Goal: Task Accomplishment & Management: Use online tool/utility

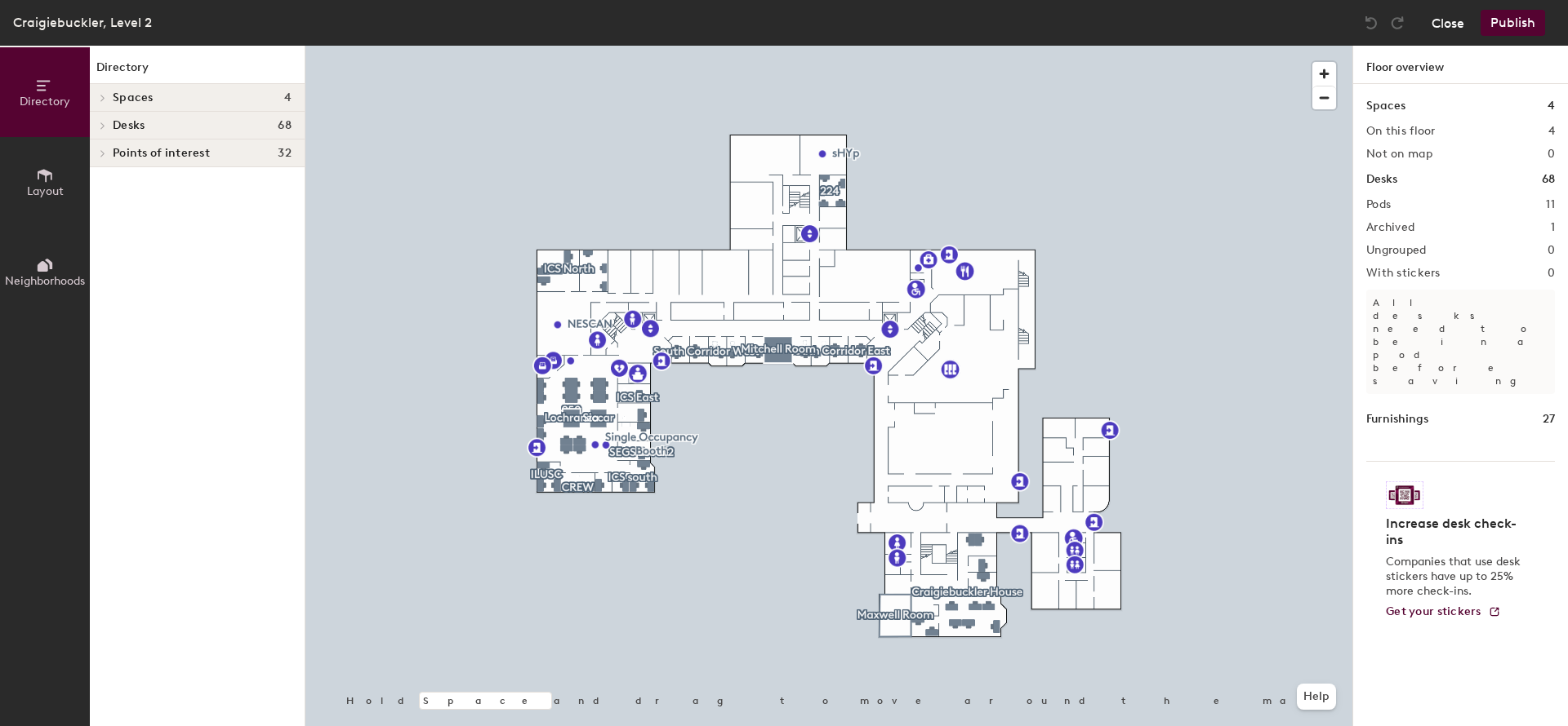
click at [1445, 28] on button "Close" at bounding box center [1448, 23] width 33 height 26
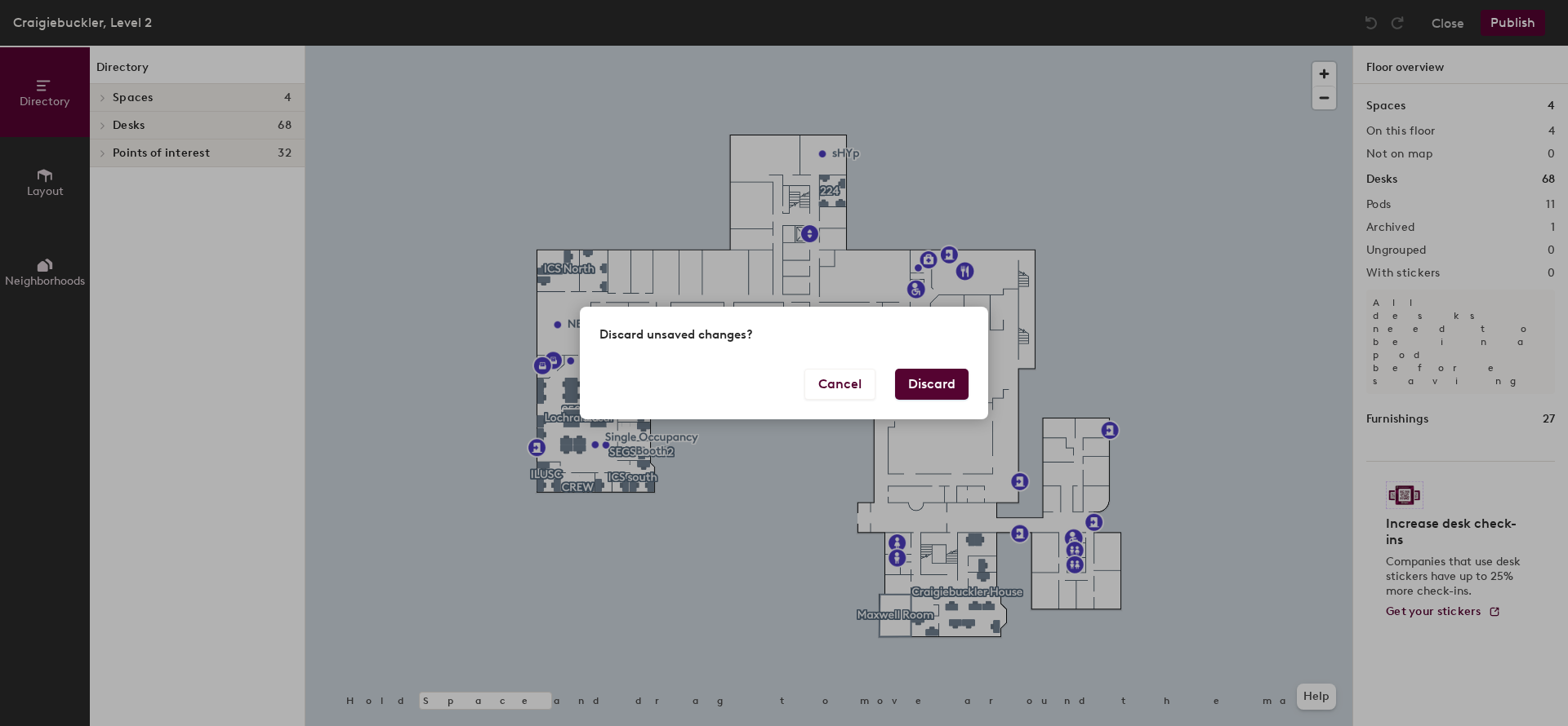
click at [915, 387] on button "Discard" at bounding box center [931, 384] width 74 height 31
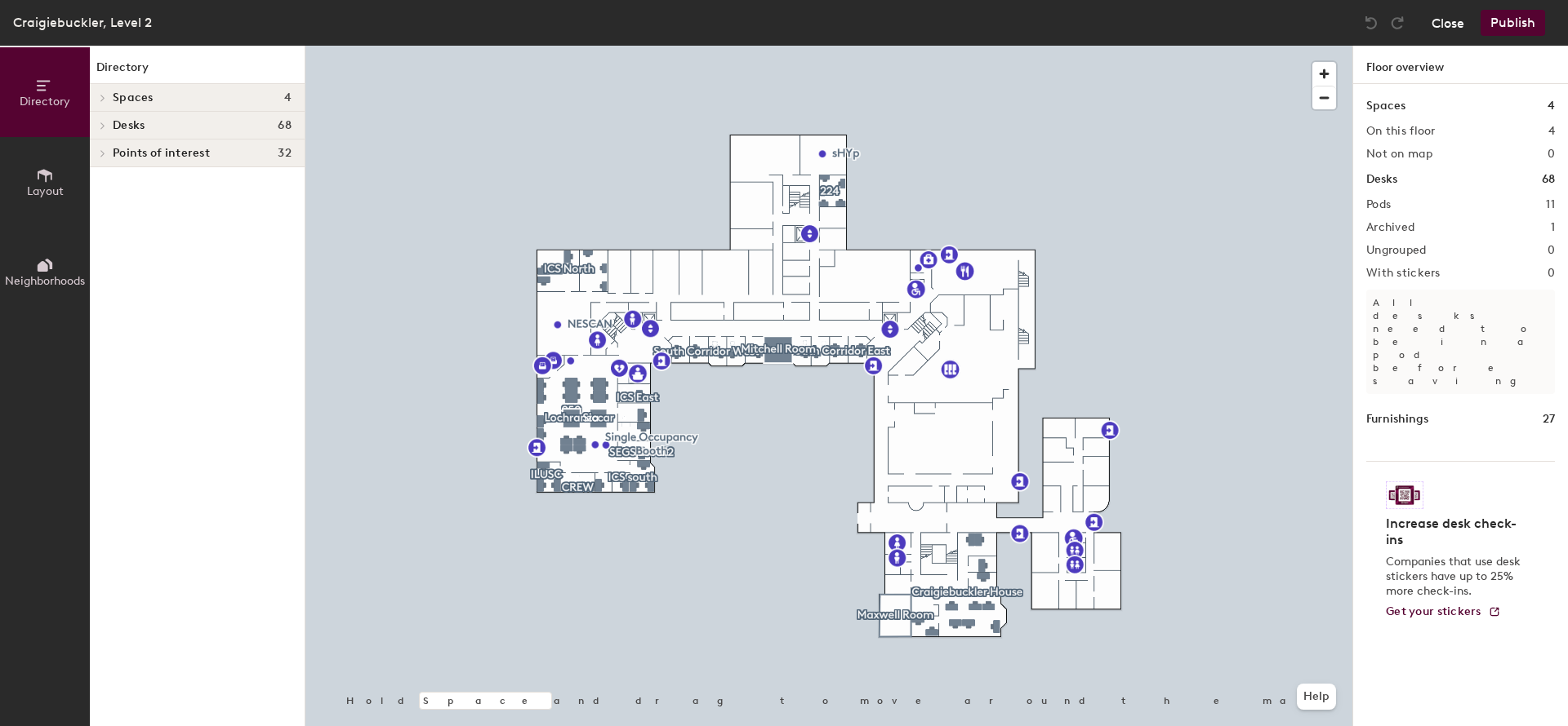
click at [1450, 22] on button "Close" at bounding box center [1448, 23] width 33 height 26
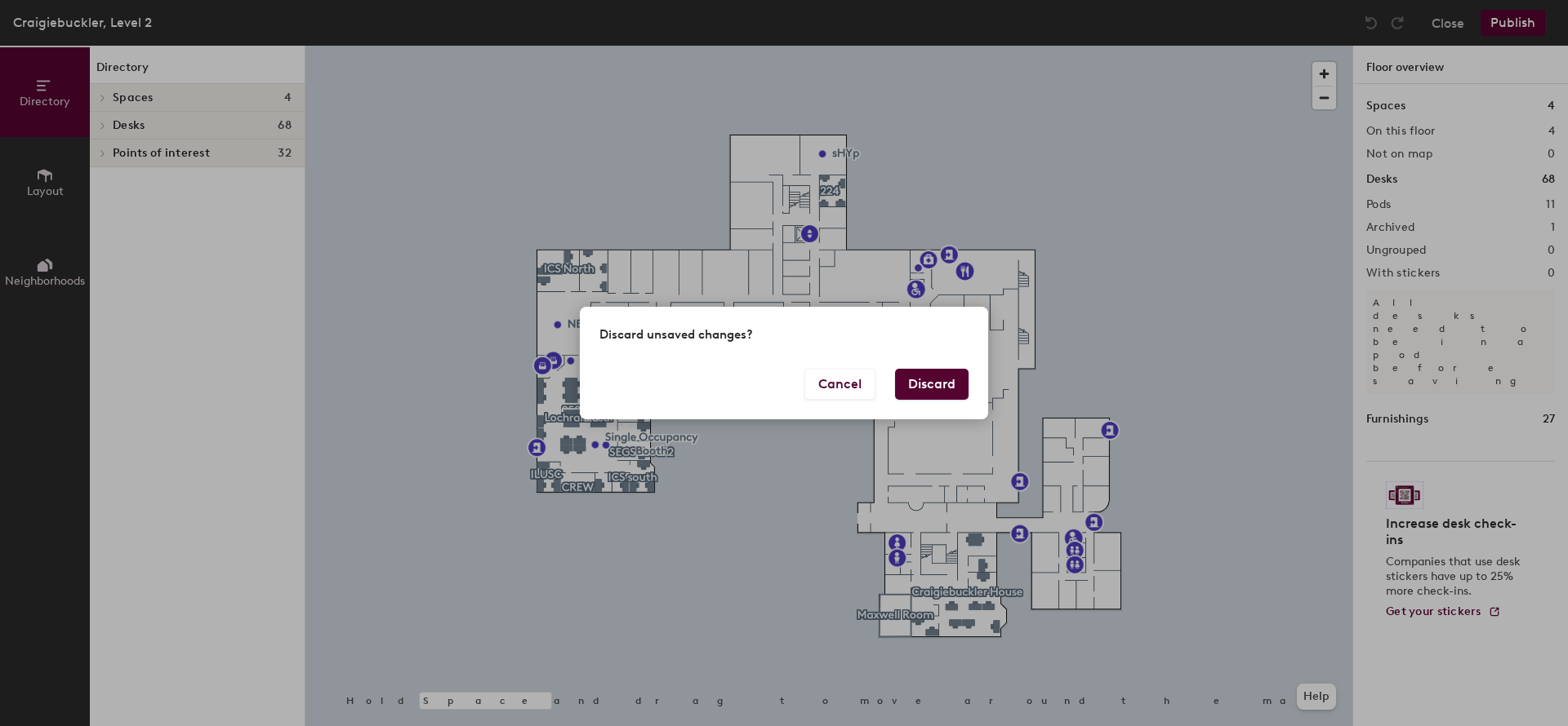
click at [931, 374] on button "Discard" at bounding box center [931, 384] width 74 height 31
